Goal: Check status: Check status

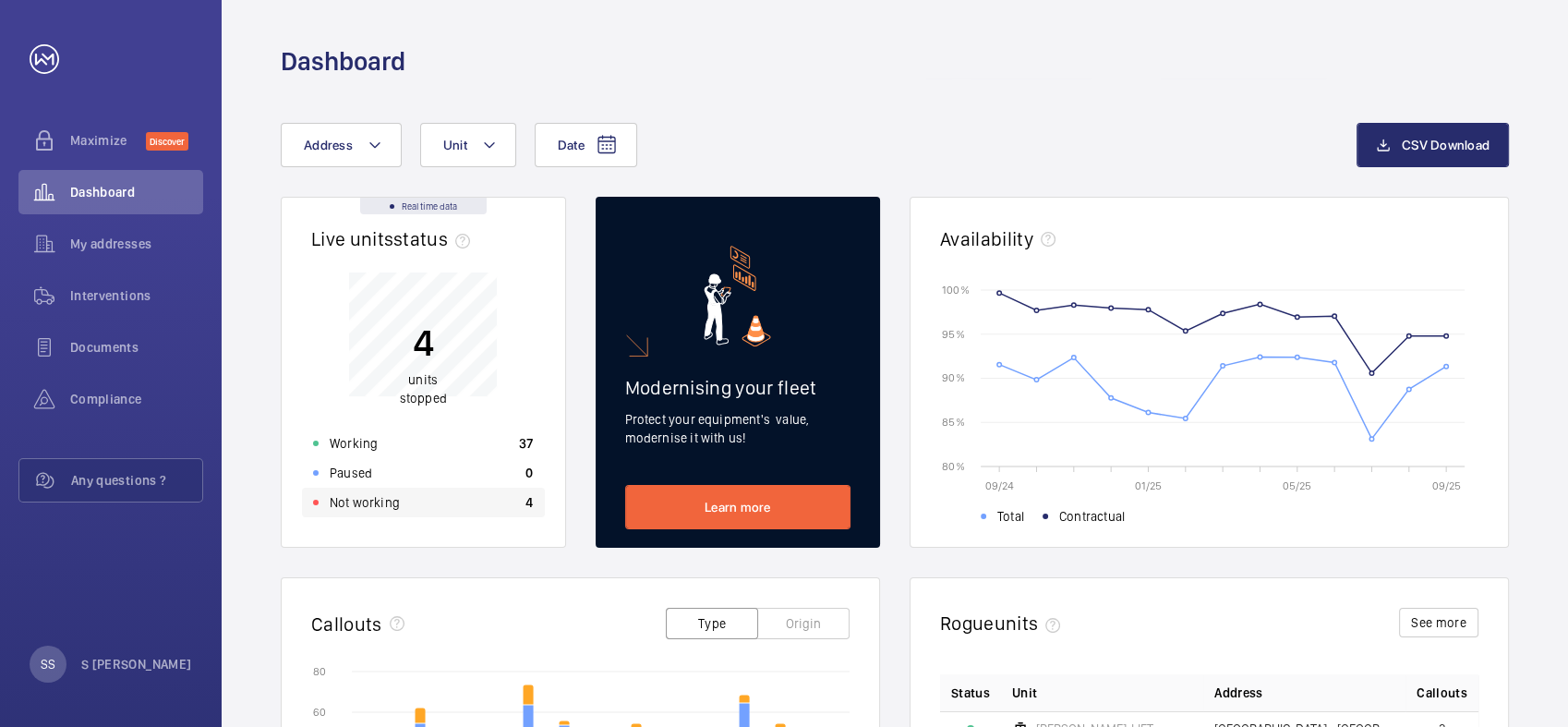
click at [354, 505] on p "Not working" at bounding box center [364, 503] width 70 height 19
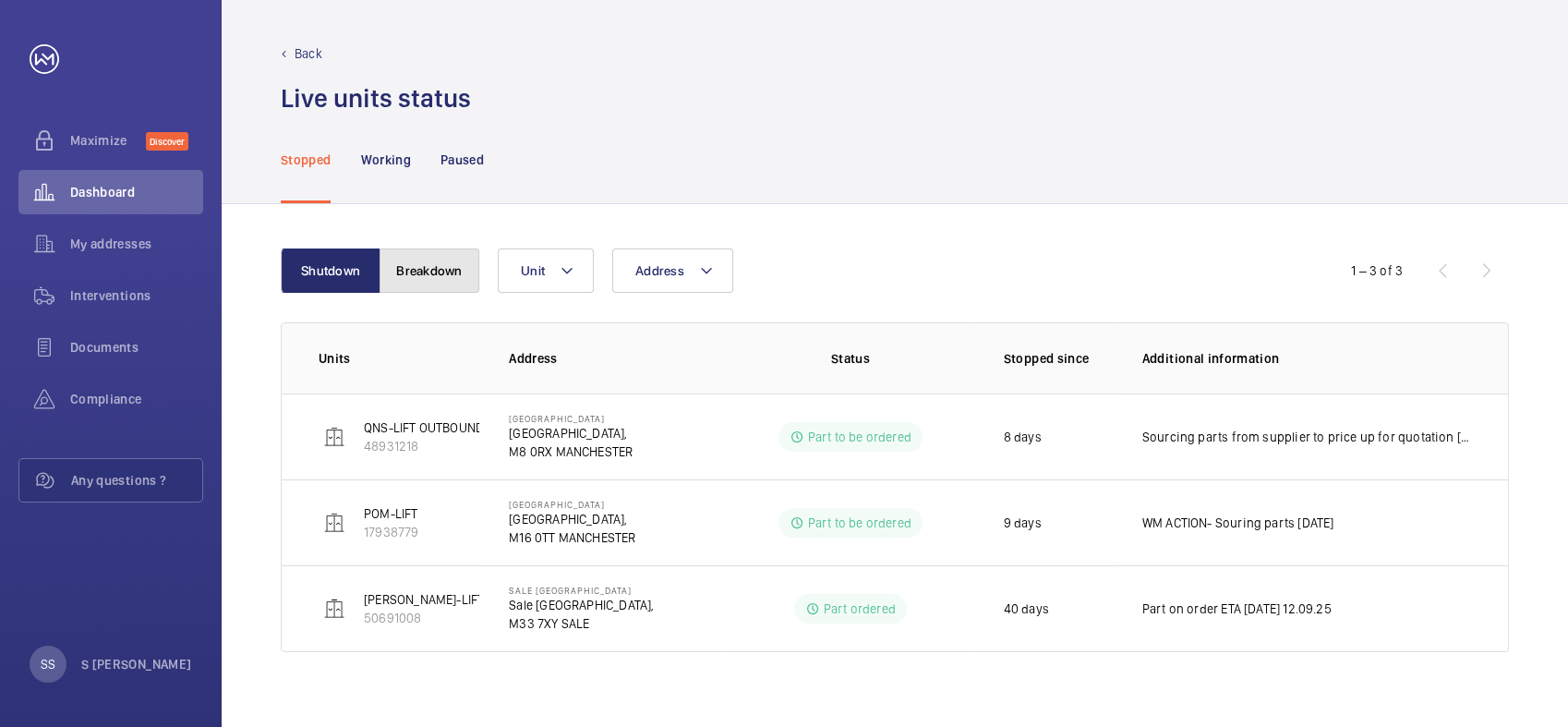
click at [443, 277] on button "Breakdown" at bounding box center [429, 271] width 100 height 44
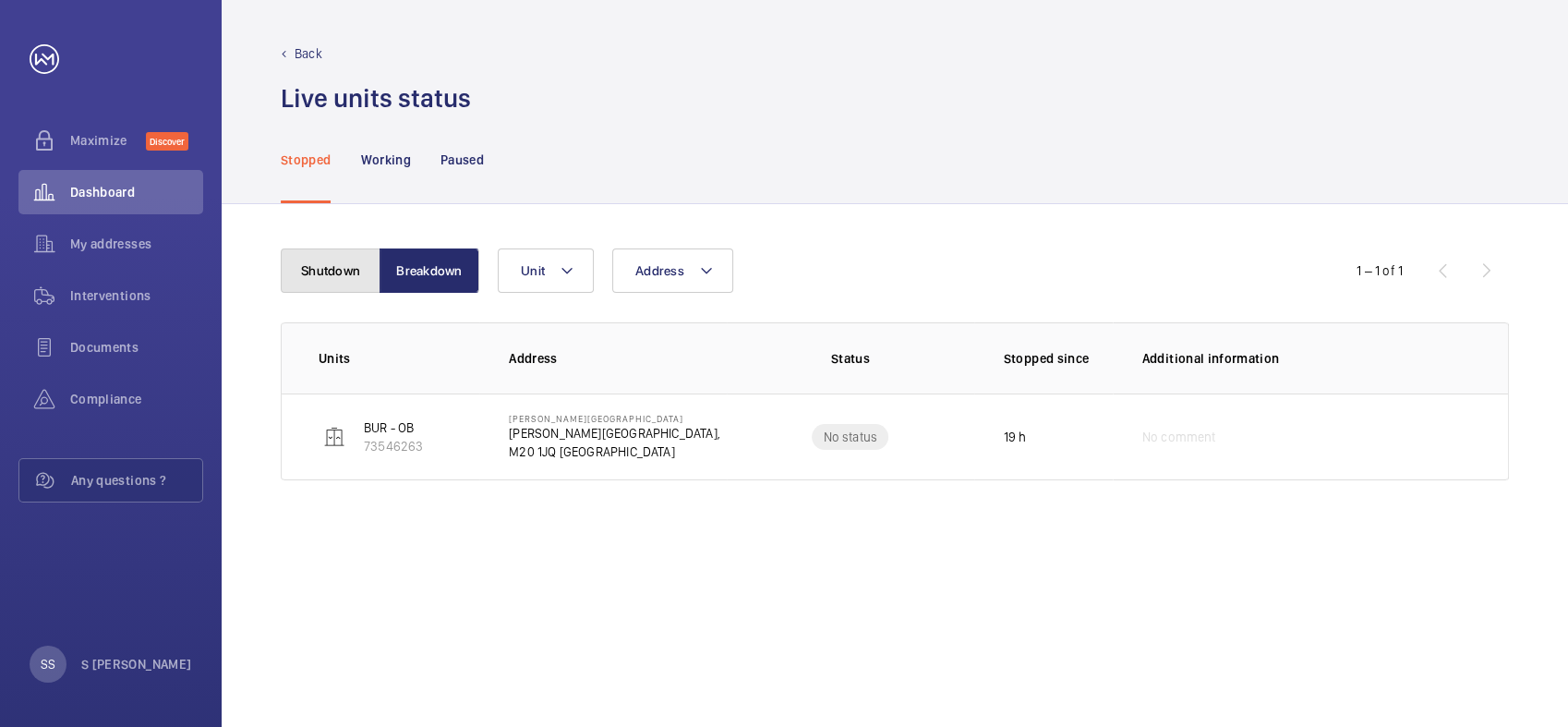
click at [325, 249] on button "Shutdown" at bounding box center [330, 271] width 100 height 44
